Goal: Book appointment/travel/reservation

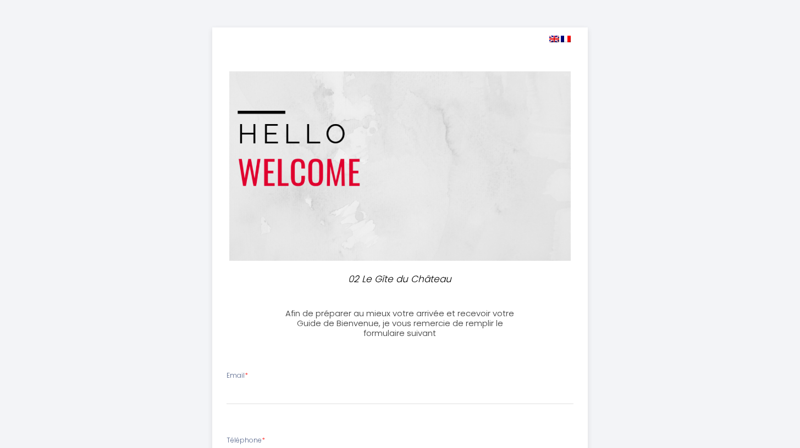
select select
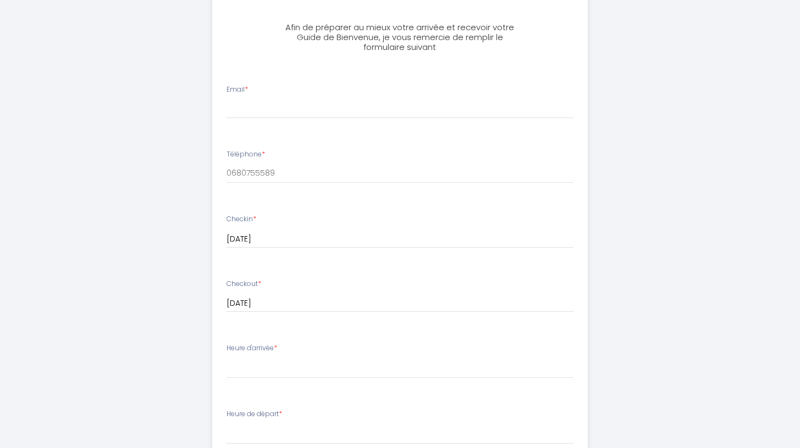
scroll to position [290, 0]
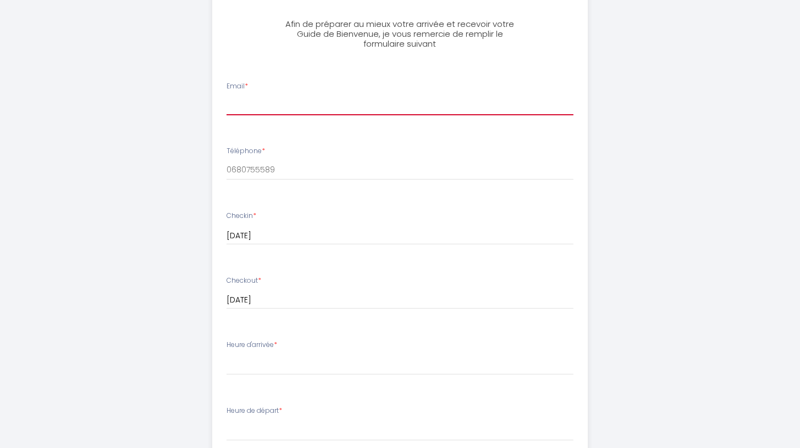
click at [267, 106] on input "Email *" at bounding box center [399, 106] width 347 height 20
type input "N"
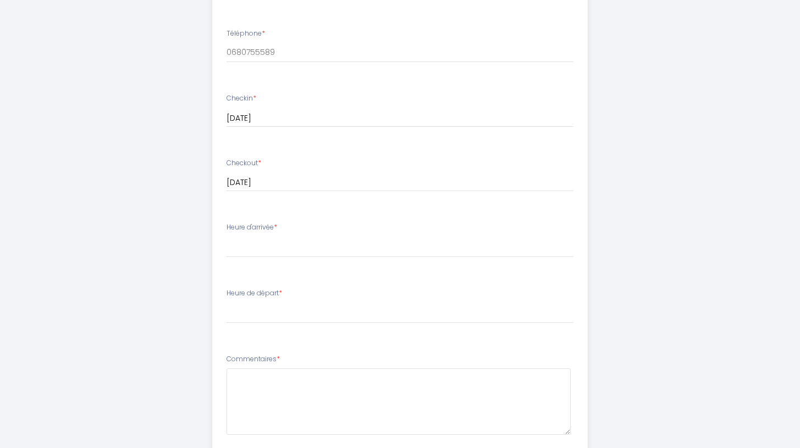
scroll to position [464, 0]
type input "[PERSON_NAME][EMAIL_ADDRESS][DOMAIN_NAME]"
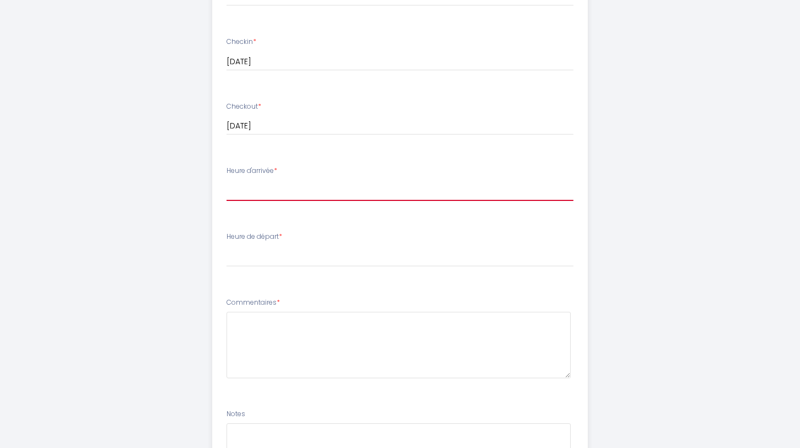
select select "16:00"
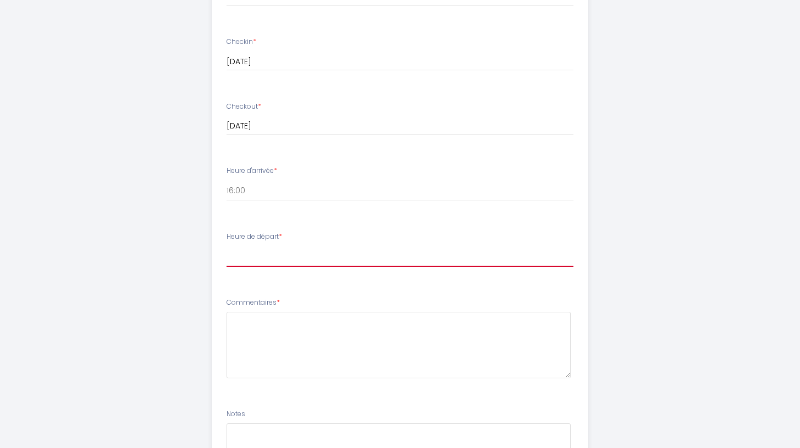
select select "11:00"
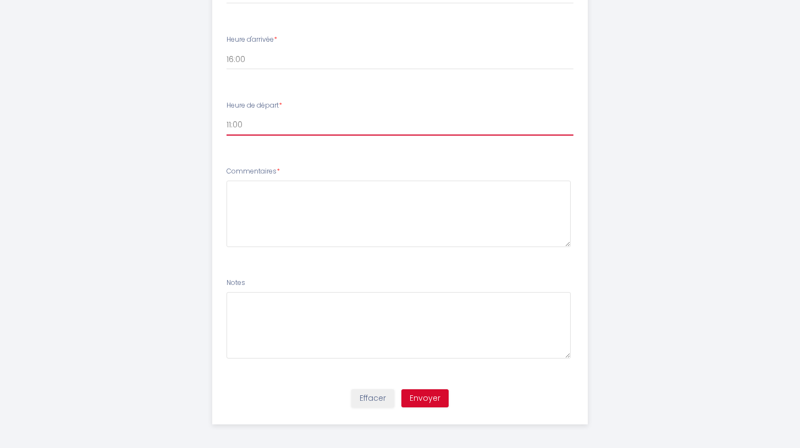
scroll to position [595, 0]
click at [427, 397] on button "Envoyer" at bounding box center [424, 399] width 47 height 19
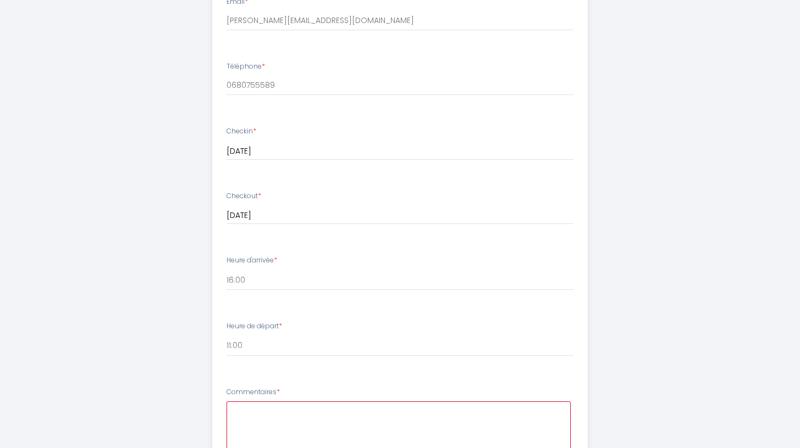
scroll to position [513, 0]
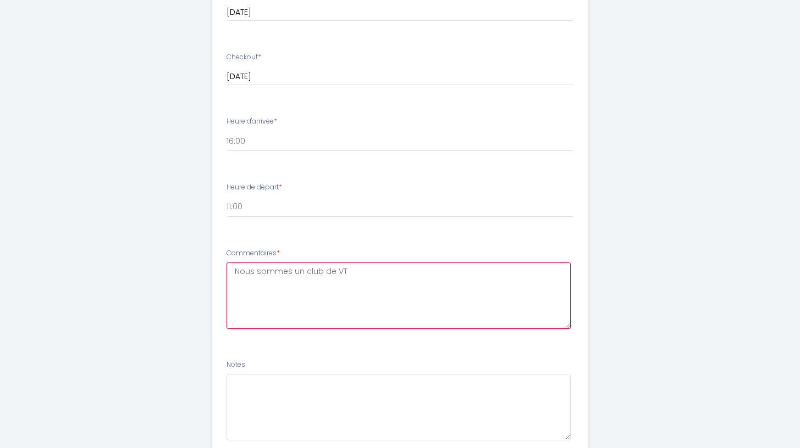
drag, startPoint x: 358, startPoint y: 267, endPoint x: 207, endPoint y: 262, distance: 151.7
click at [207, 262] on ul "Email * [EMAIL_ADDRESS][DOMAIN_NAME] Téléphone * 0680755589 Checkin * [DATE] < …" at bounding box center [400, 154] width 389 height 620
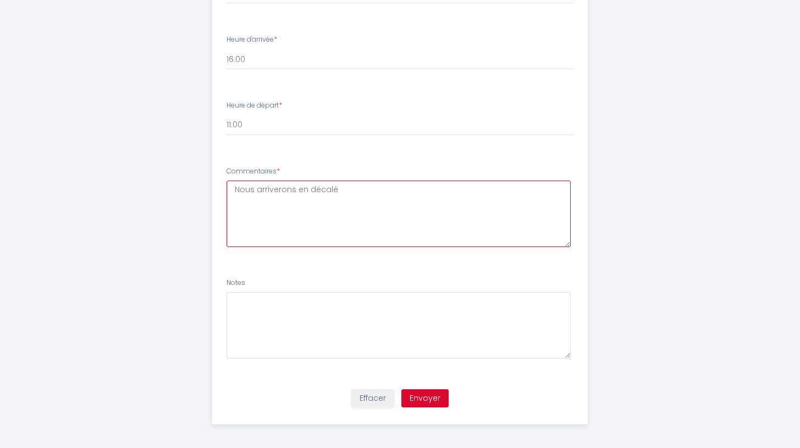
scroll to position [595, 0]
type textarea "Nous arriverons en décalé"
click at [422, 400] on button "Envoyer" at bounding box center [424, 399] width 47 height 19
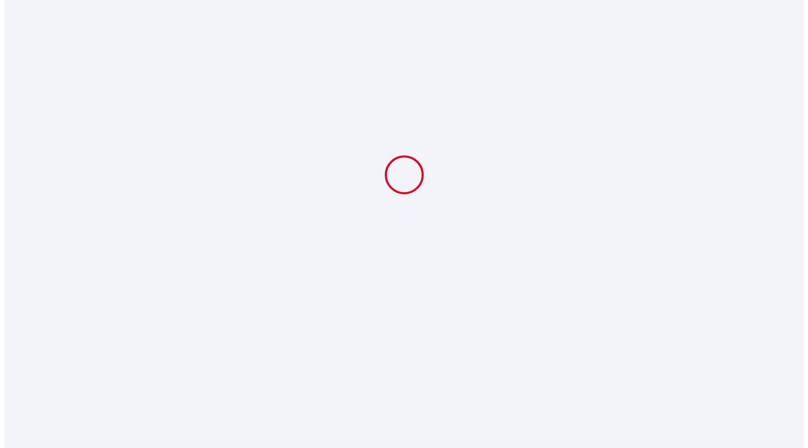
scroll to position [0, 0]
select select "11:00"
